Goal: Transaction & Acquisition: Purchase product/service

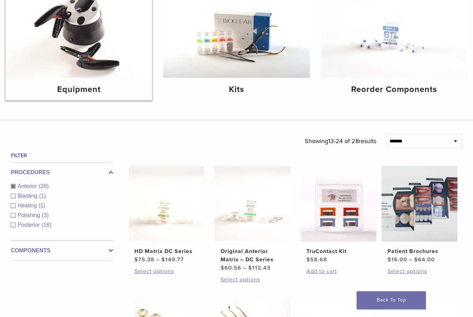
scroll to position [111, 0]
click at [93, 56] on img at bounding box center [79, 29] width 146 height 98
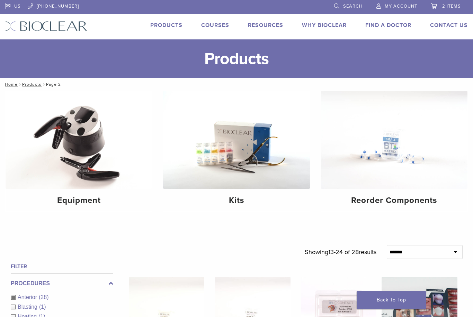
scroll to position [133, 0]
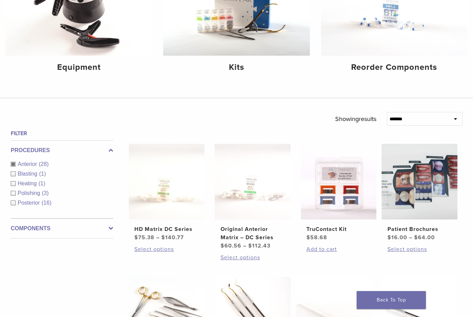
click at [108, 230] on label "Components" at bounding box center [62, 229] width 102 height 8
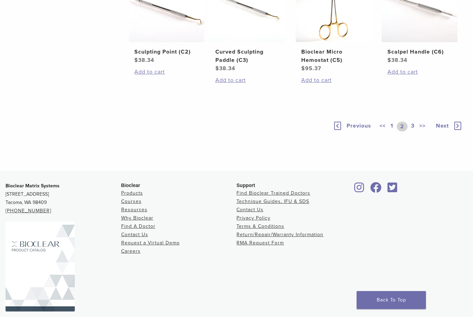
click at [456, 127] on icon at bounding box center [457, 126] width 7 height 8
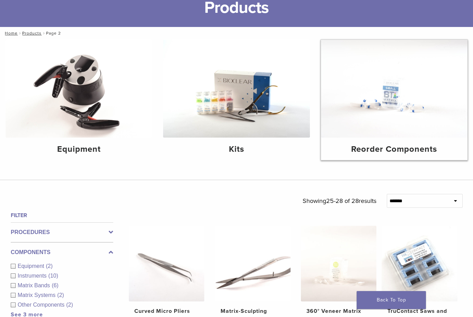
scroll to position [52, 0]
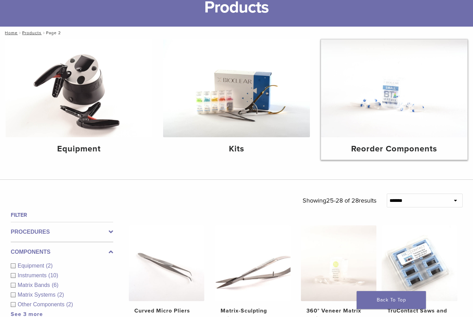
click at [398, 113] on img at bounding box center [394, 88] width 146 height 98
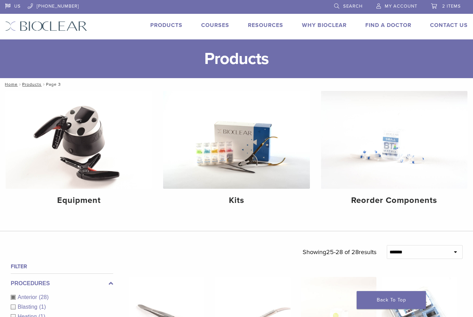
scroll to position [74, 0]
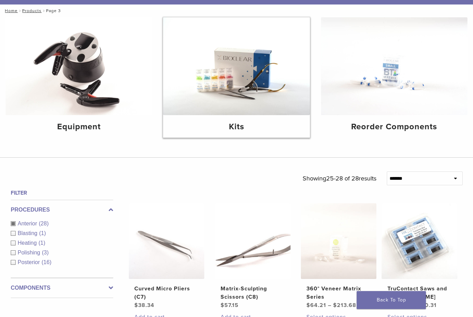
click at [262, 91] on img at bounding box center [236, 66] width 146 height 98
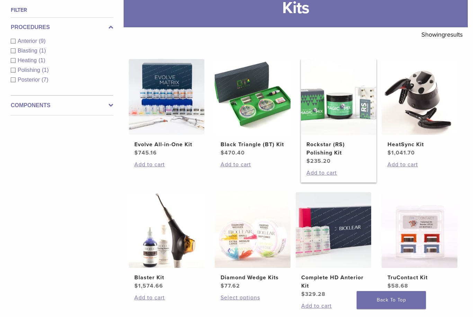
scroll to position [102, 0]
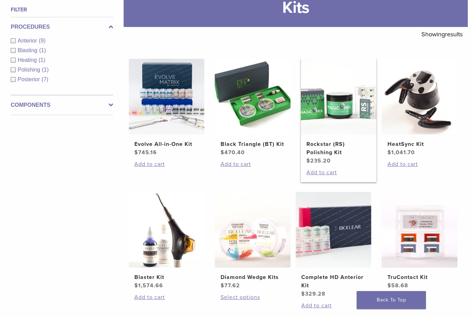
click at [346, 109] on img at bounding box center [339, 97] width 76 height 76
